Goal: Navigation & Orientation: Go to known website

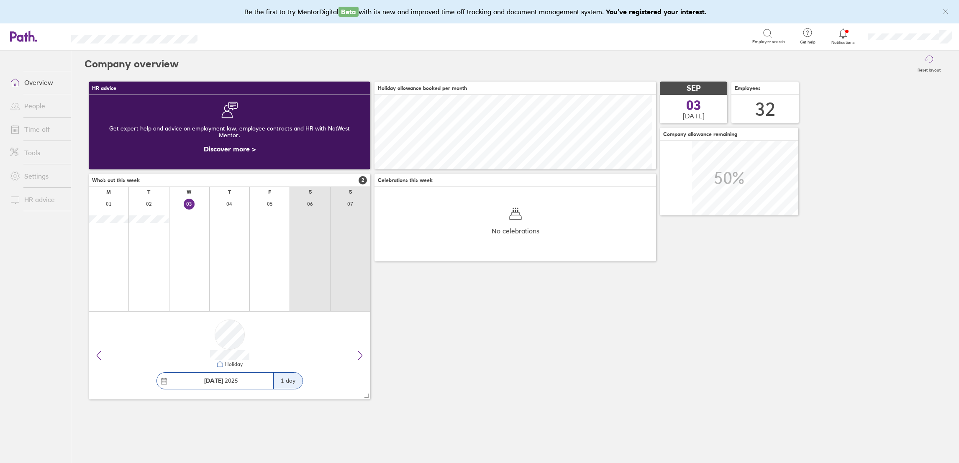
scroll to position [74, 282]
